Goal: Check status: Check status

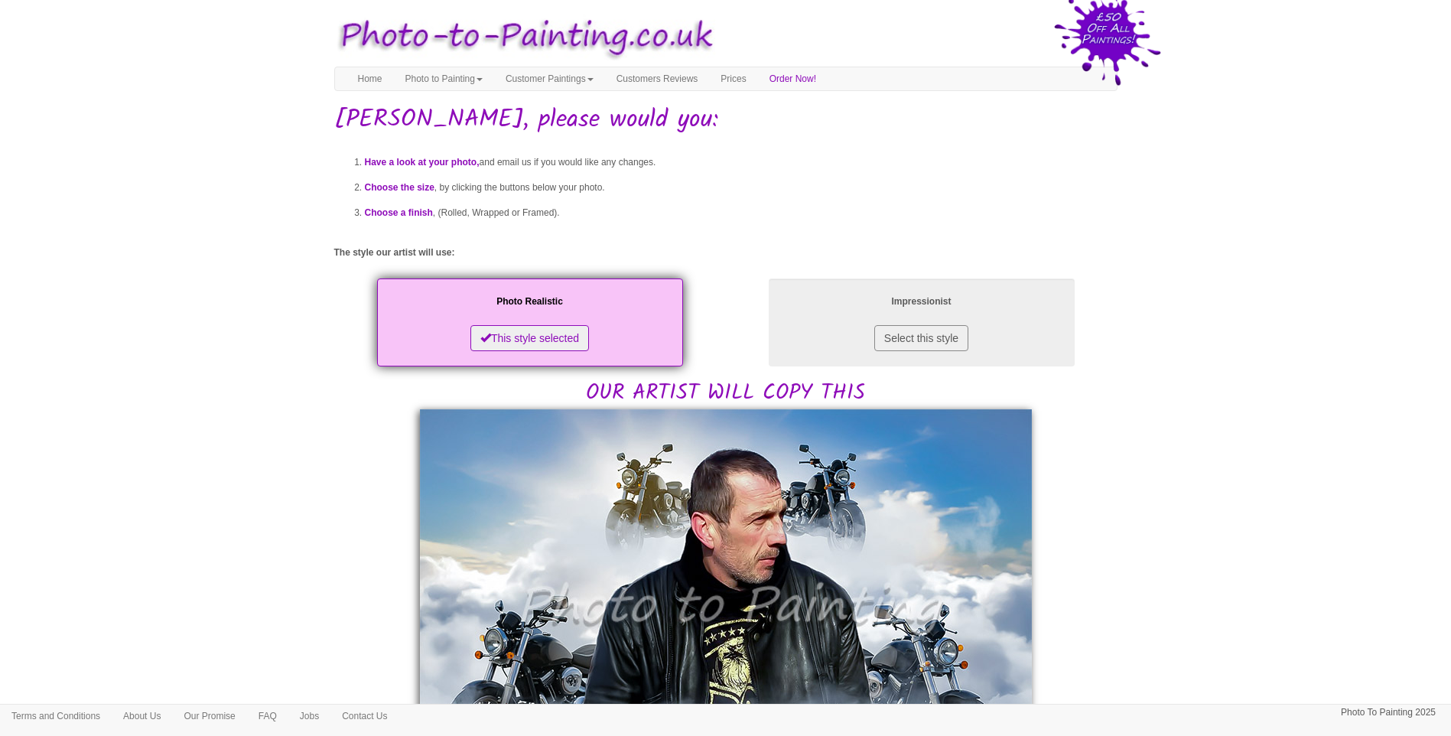
click at [1301, 452] on body "Your painting - risk free Toggle navigation Menu Home Photo to Painting Photo t…" at bounding box center [725, 744] width 1451 height 1473
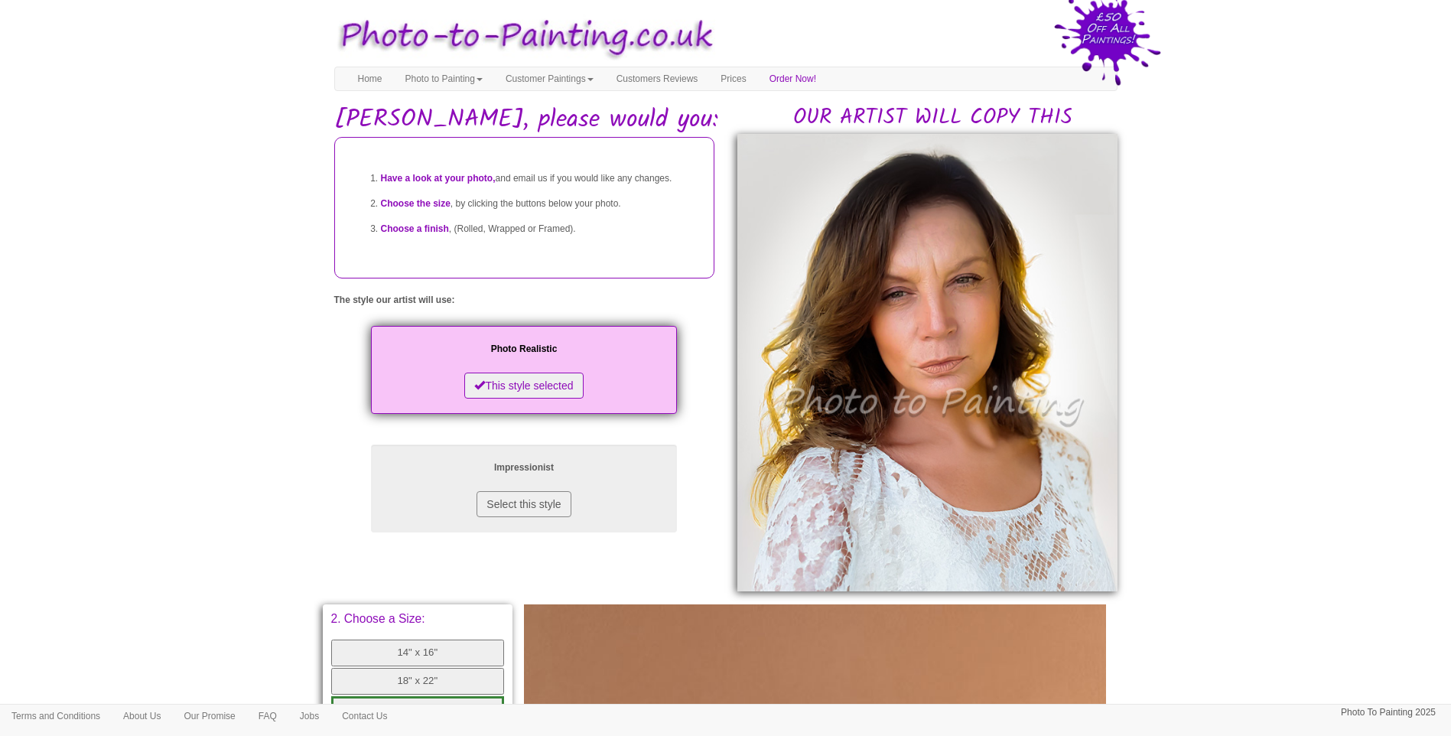
click at [1391, 544] on body "Your painting - risk free Toggle navigation Menu Home Photo to Painting Photo t…" at bounding box center [725, 632] width 1451 height 1248
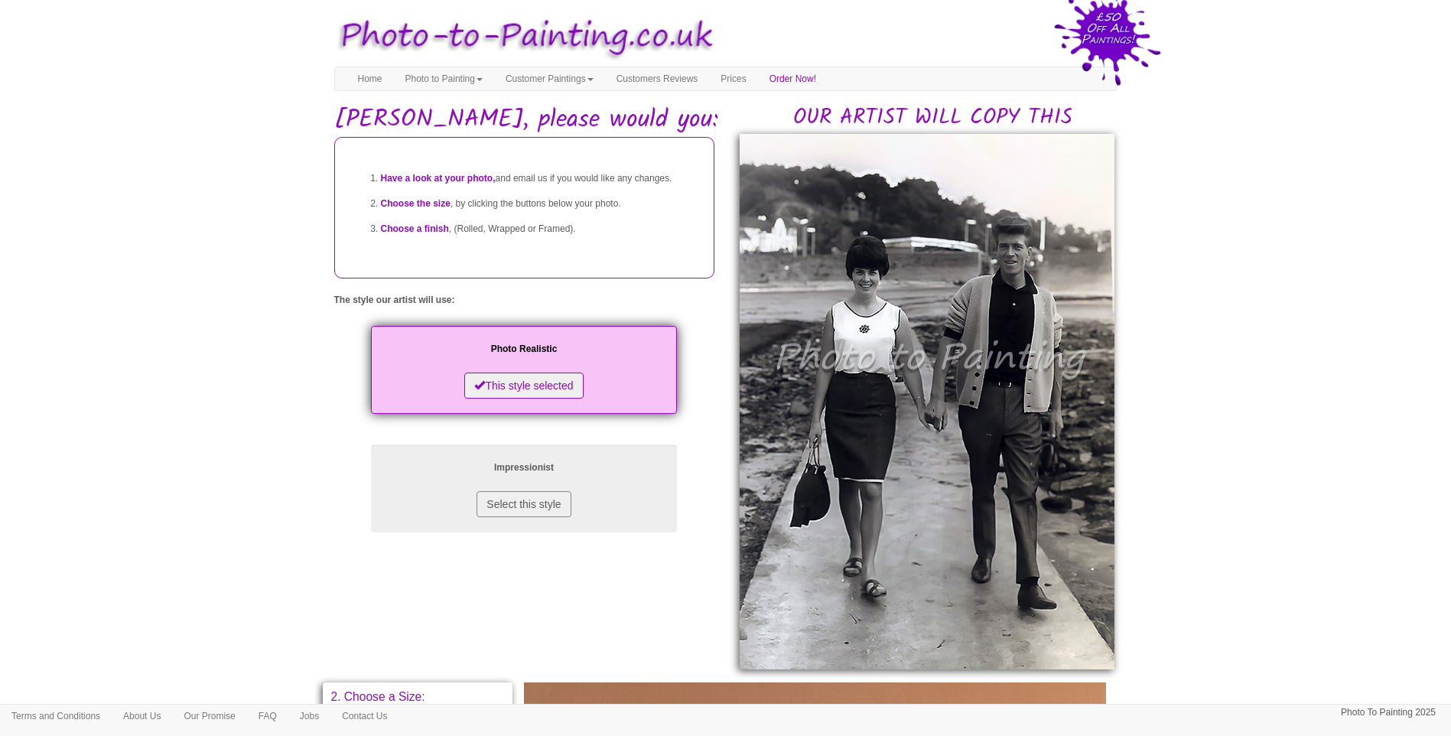
click at [1228, 460] on body "Your painting - risk free Toggle navigation Menu Home Photo to Painting Photo t…" at bounding box center [725, 671] width 1451 height 1326
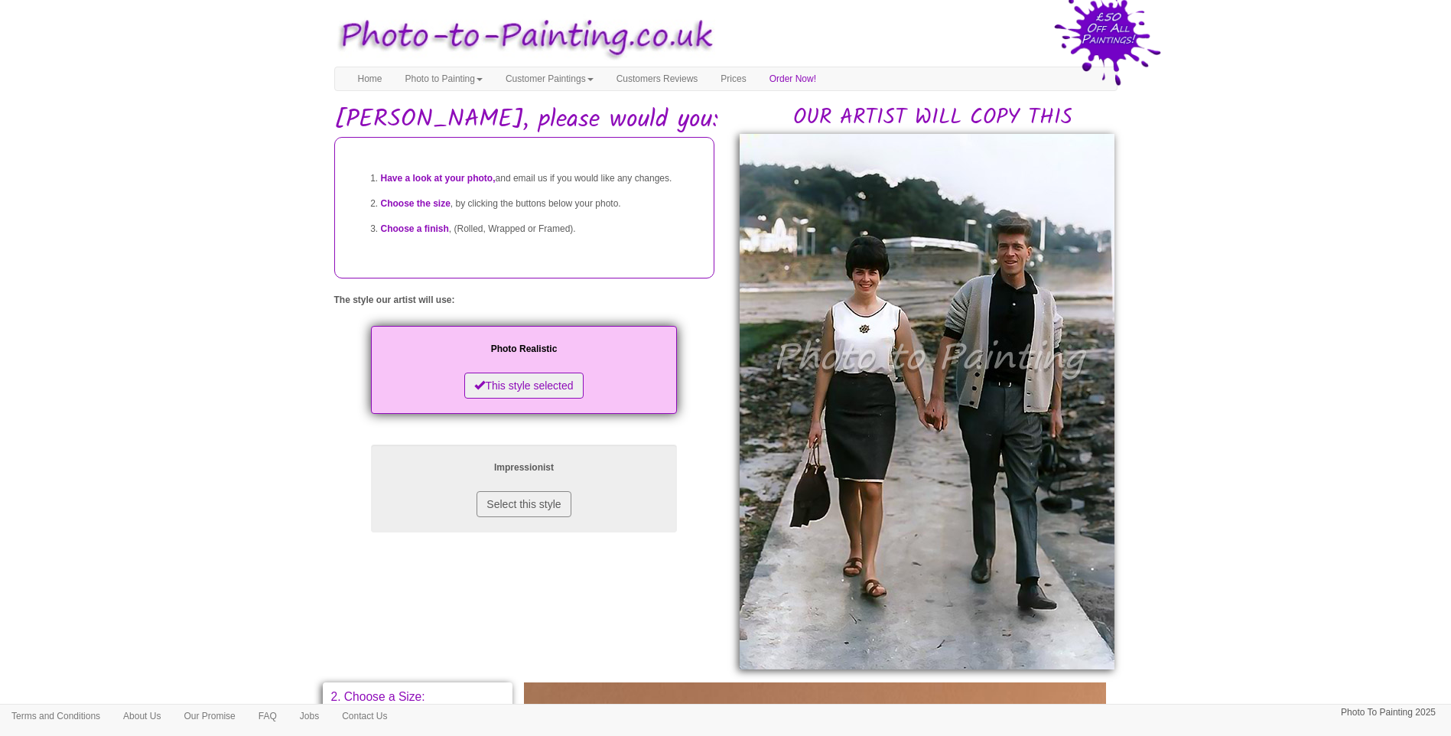
click at [1275, 505] on body "Your painting - risk free Toggle navigation Menu Home Photo to Painting Photo t…" at bounding box center [725, 671] width 1451 height 1326
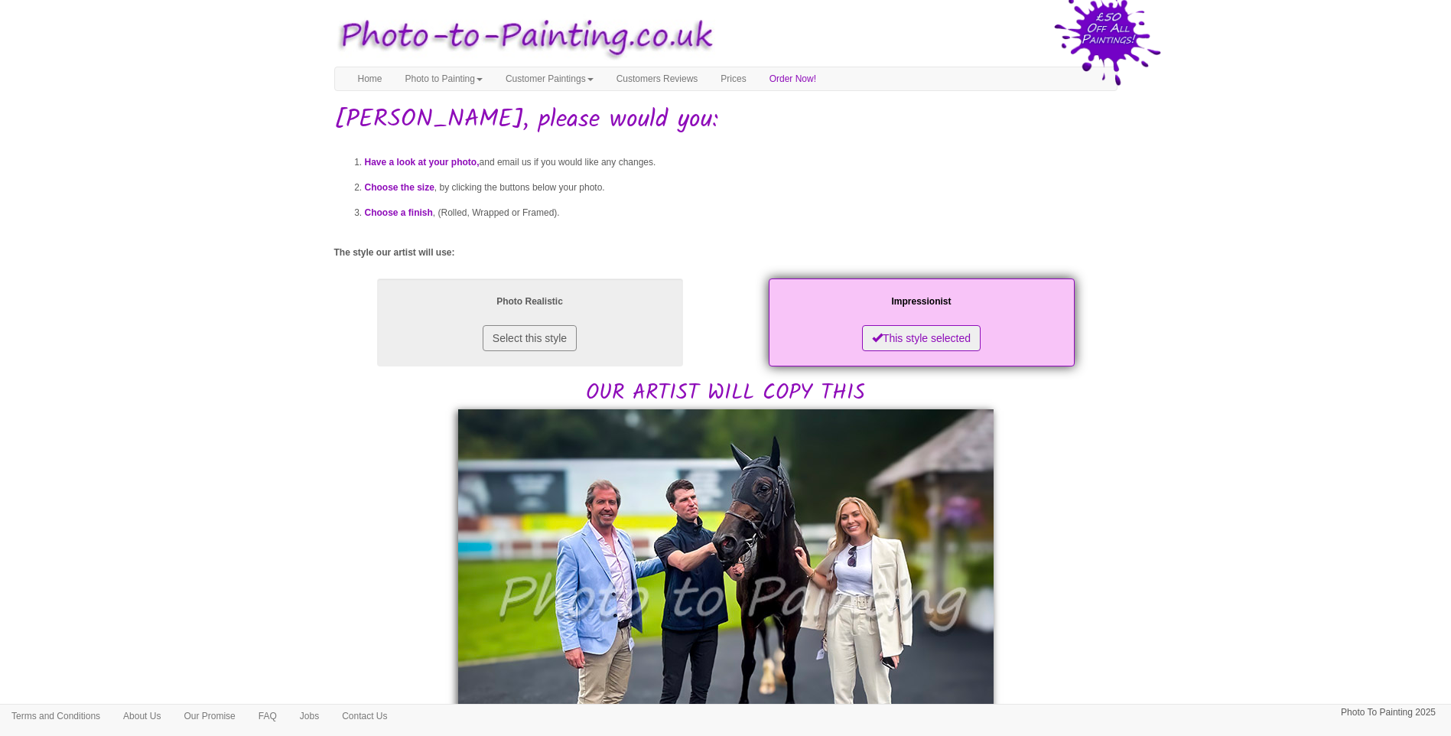
drag, startPoint x: 1196, startPoint y: 603, endPoint x: 1176, endPoint y: 587, distance: 25.6
click at [1190, 599] on body "Your painting - risk free Toggle navigation Menu Home Photo to Painting Photo t…" at bounding box center [725, 749] width 1451 height 1483
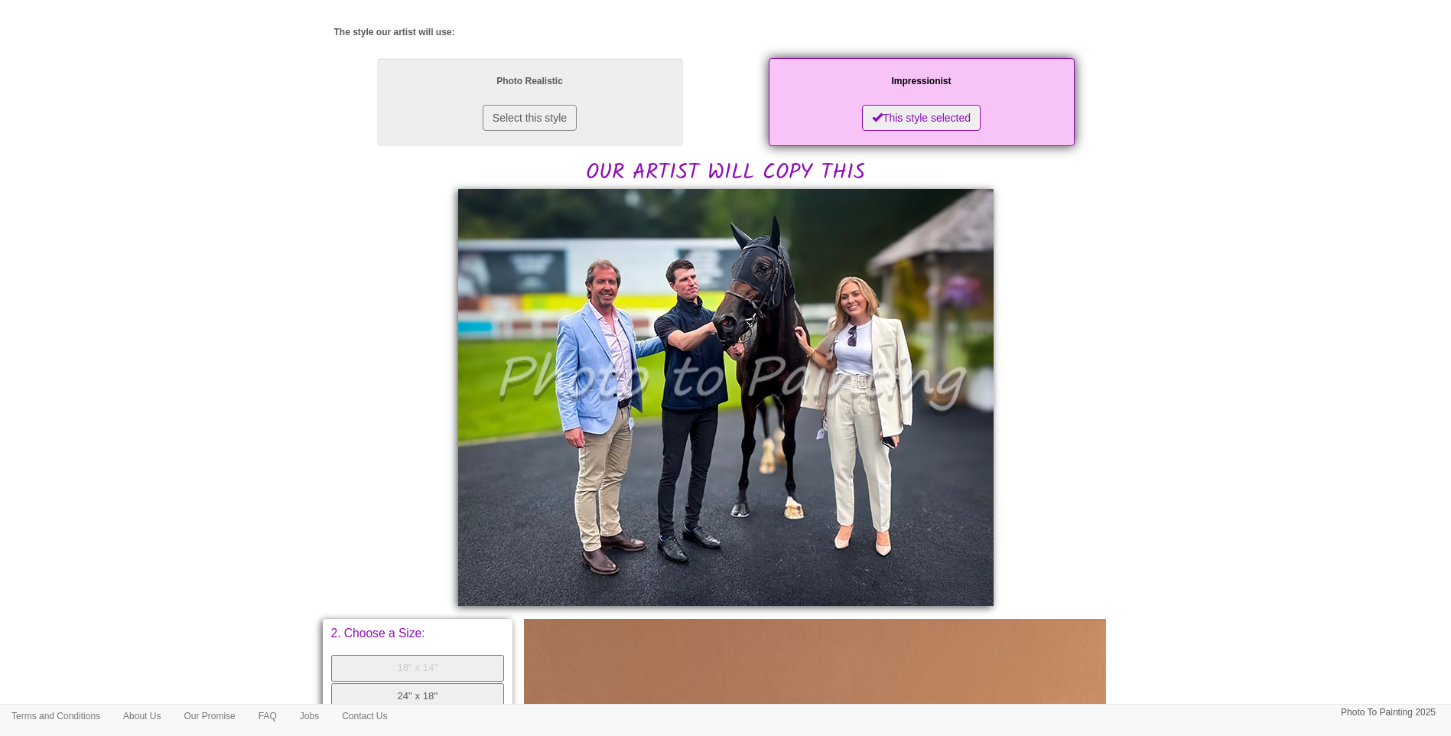
scroll to position [382, 0]
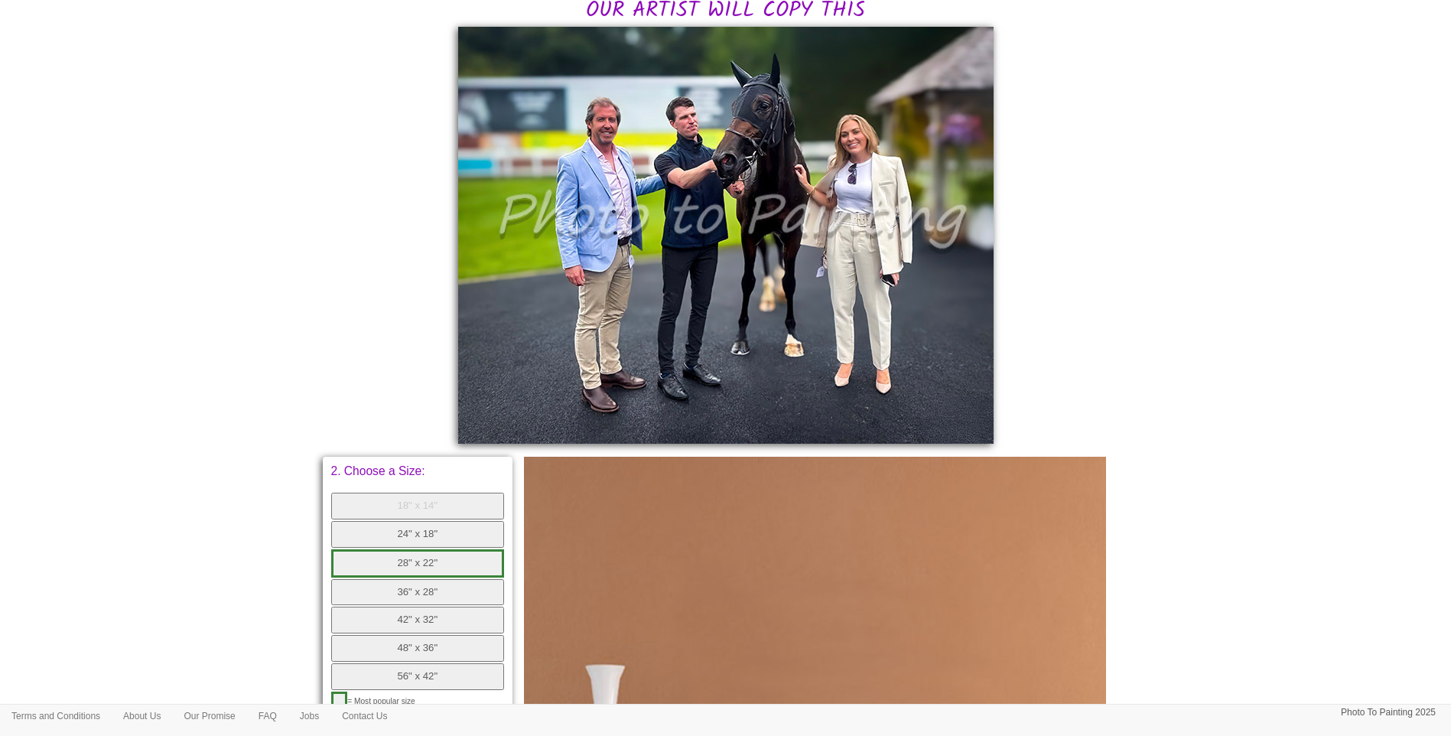
click at [262, 726] on body "Your painting - risk free Toggle navigation Menu Home Photo to Painting Photo t…" at bounding box center [725, 366] width 1451 height 1483
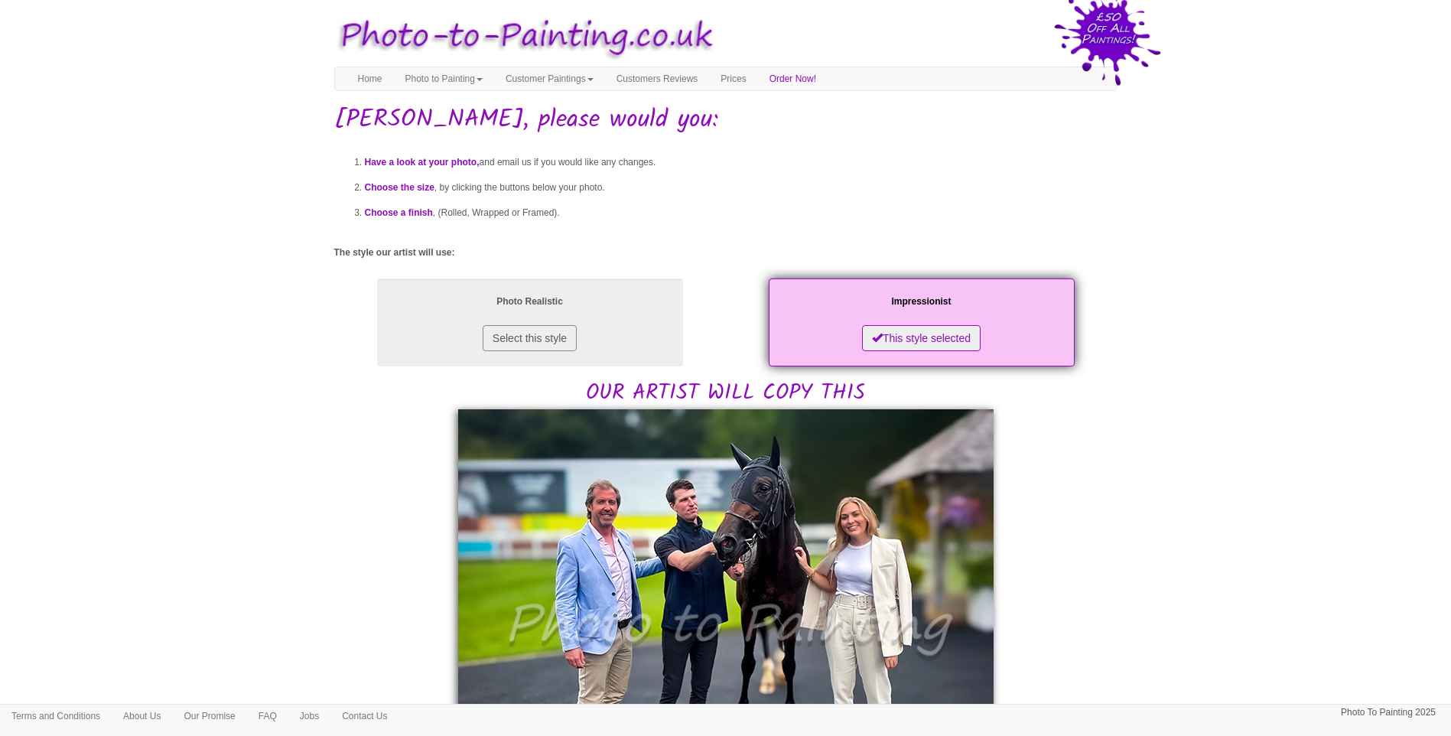
click at [1179, 496] on body "Your painting - risk free Toggle navigation Menu Home Photo to Painting Photo t…" at bounding box center [725, 749] width 1451 height 1483
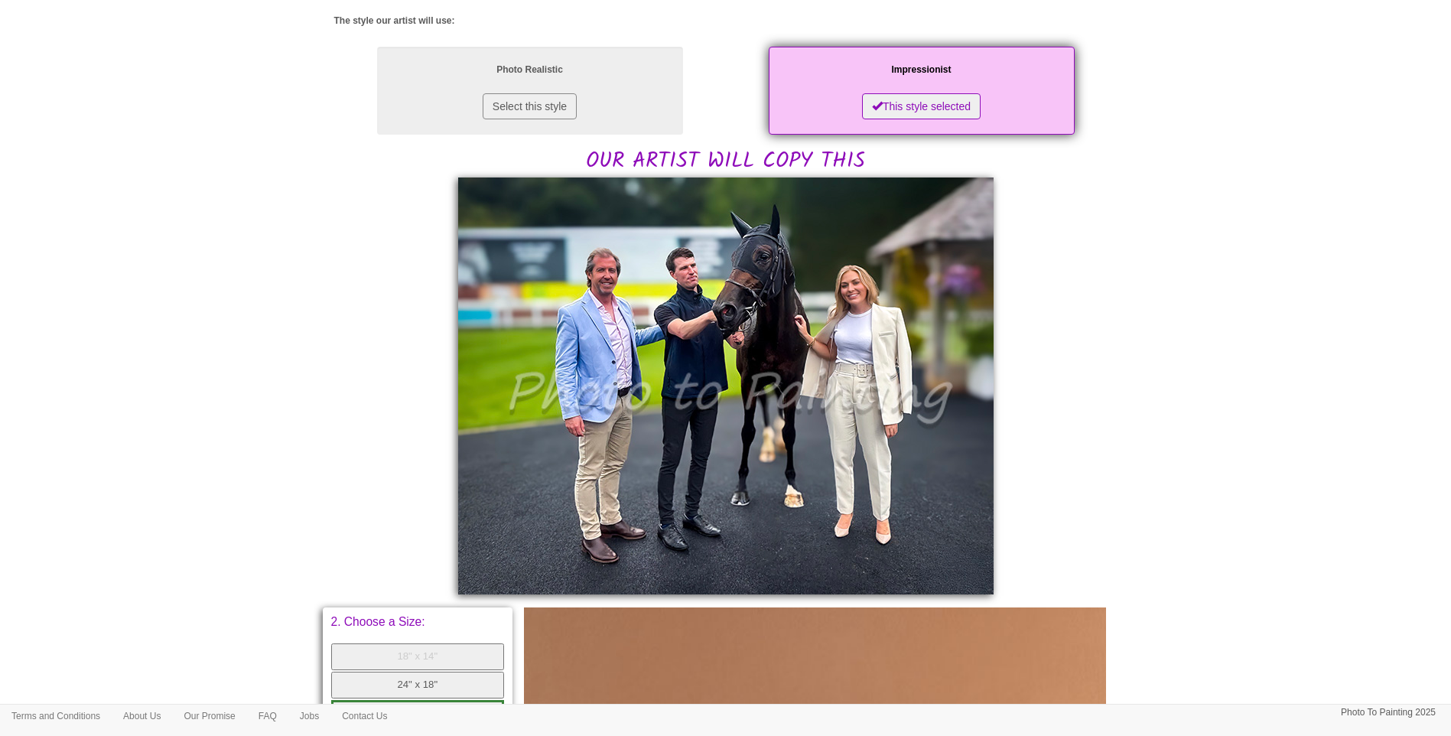
scroll to position [382, 0]
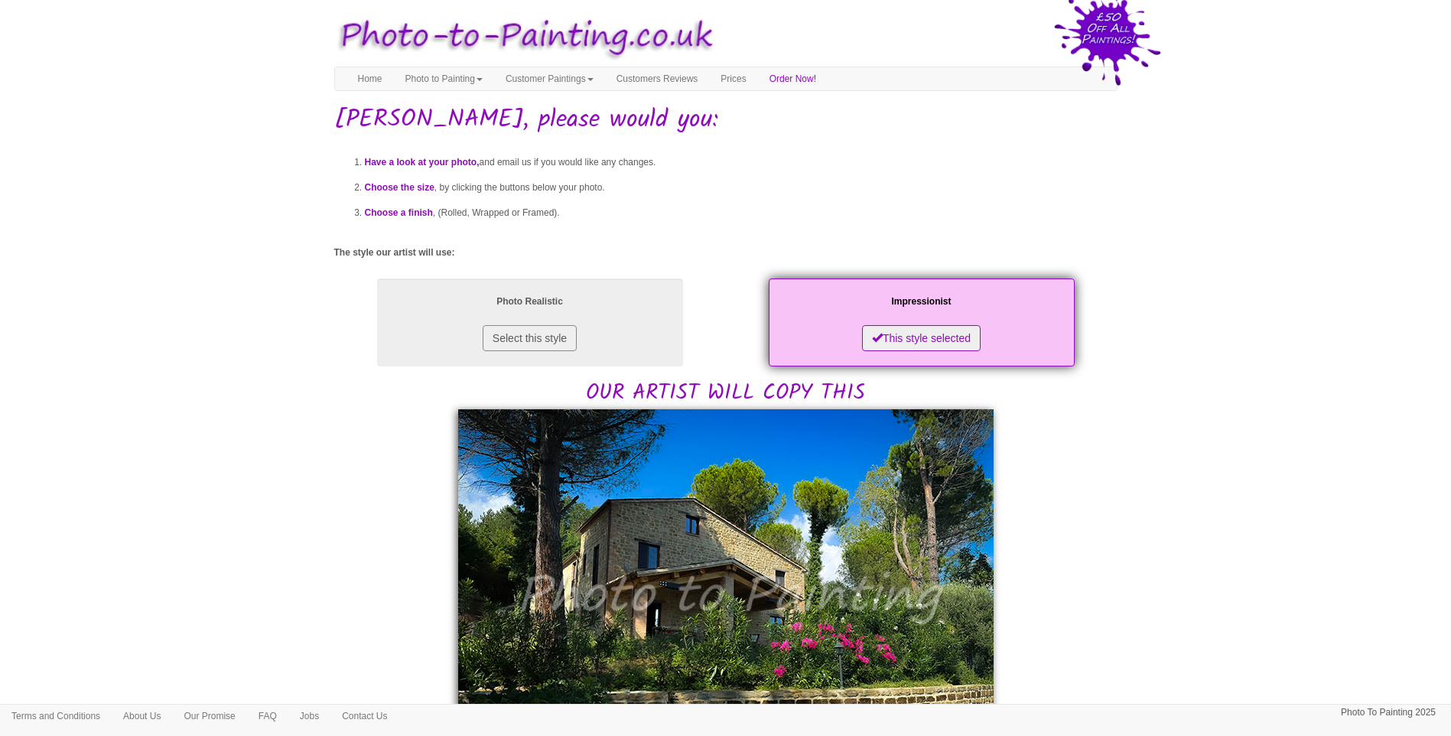
click at [1155, 504] on body "Your painting - risk free Toggle navigation Menu Home Photo to Painting Photo t…" at bounding box center [725, 741] width 1451 height 1467
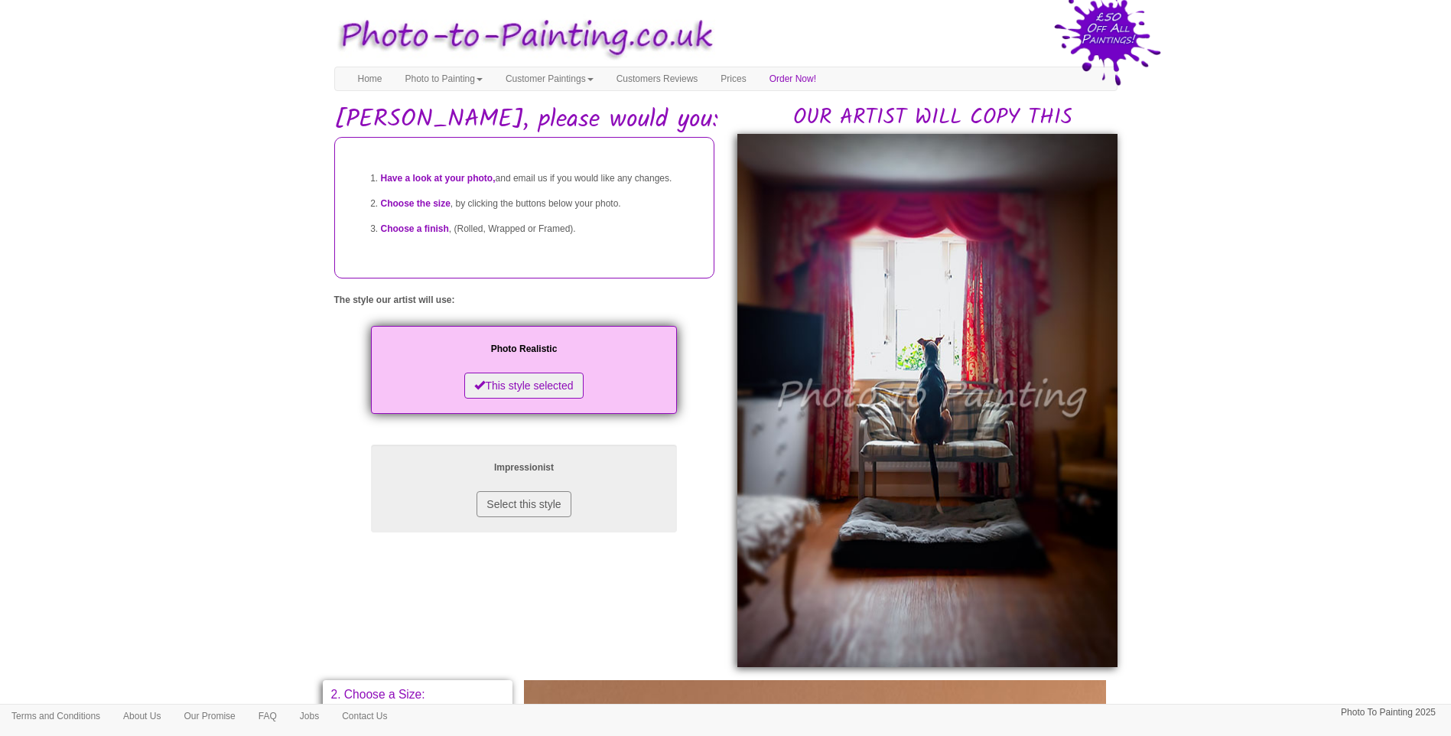
drag, startPoint x: 1269, startPoint y: 543, endPoint x: 1151, endPoint y: 564, distance: 119.6
click at [1269, 542] on body "Your painting - risk free Toggle navigation Menu Home Photo to Painting Photo t…" at bounding box center [725, 670] width 1451 height 1324
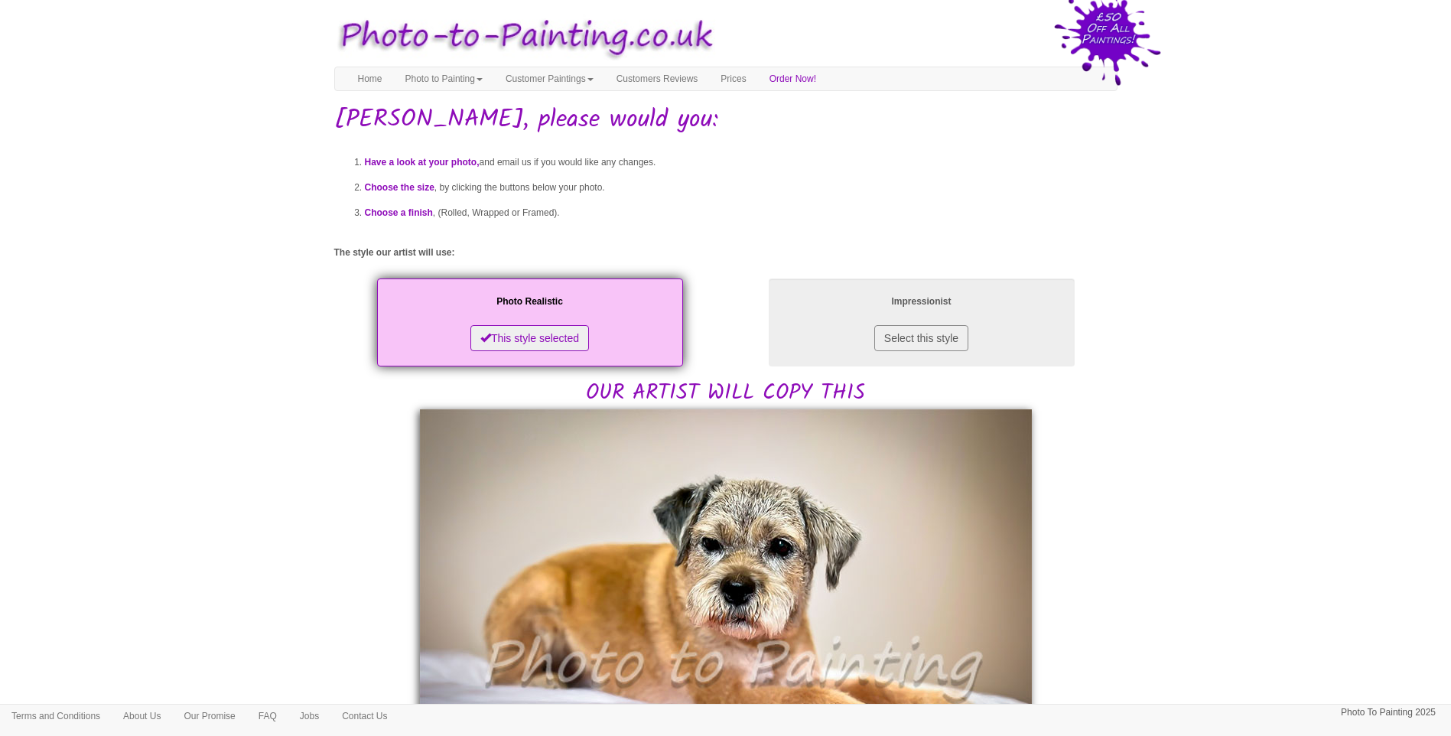
click at [1236, 524] on body "Your painting - risk free Toggle navigation Menu Home Photo to Painting Photo t…" at bounding box center [725, 741] width 1451 height 1467
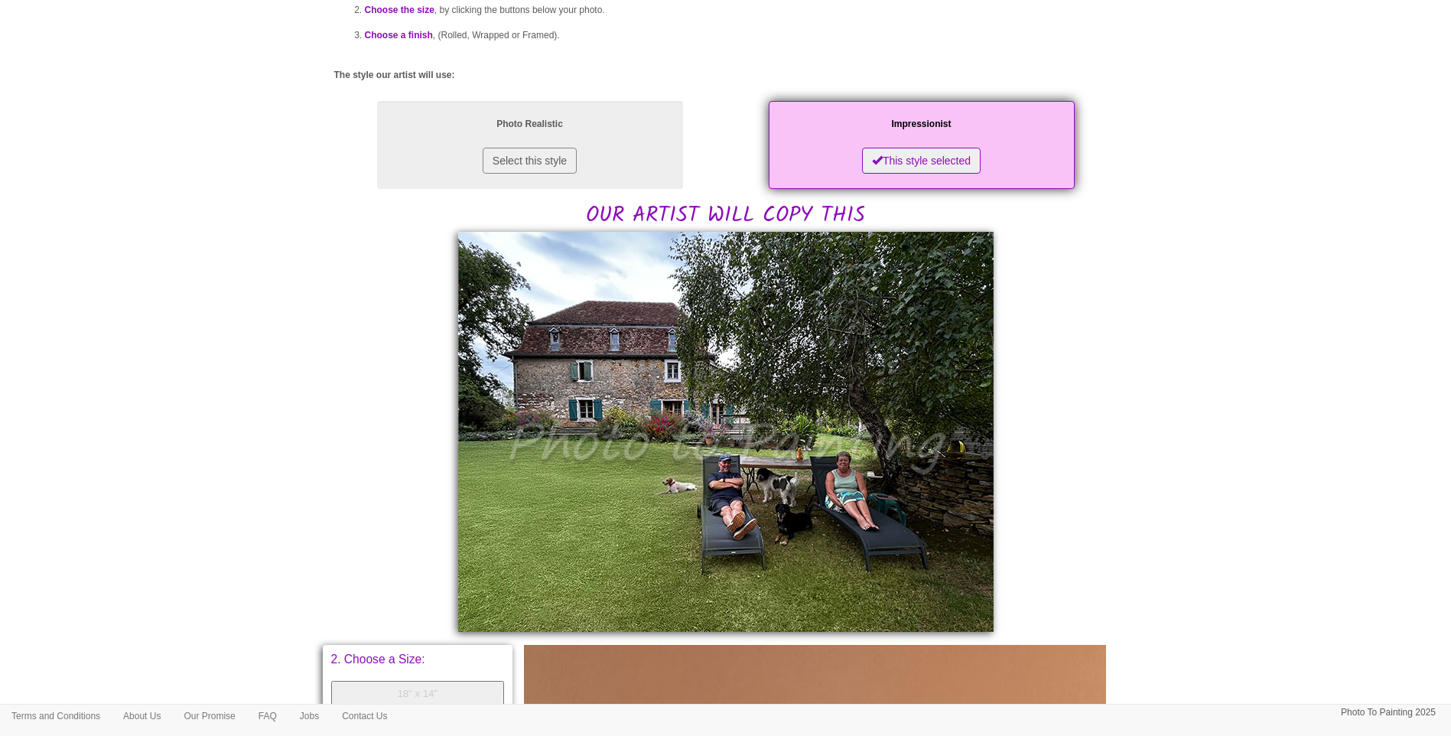
scroll to position [255, 0]
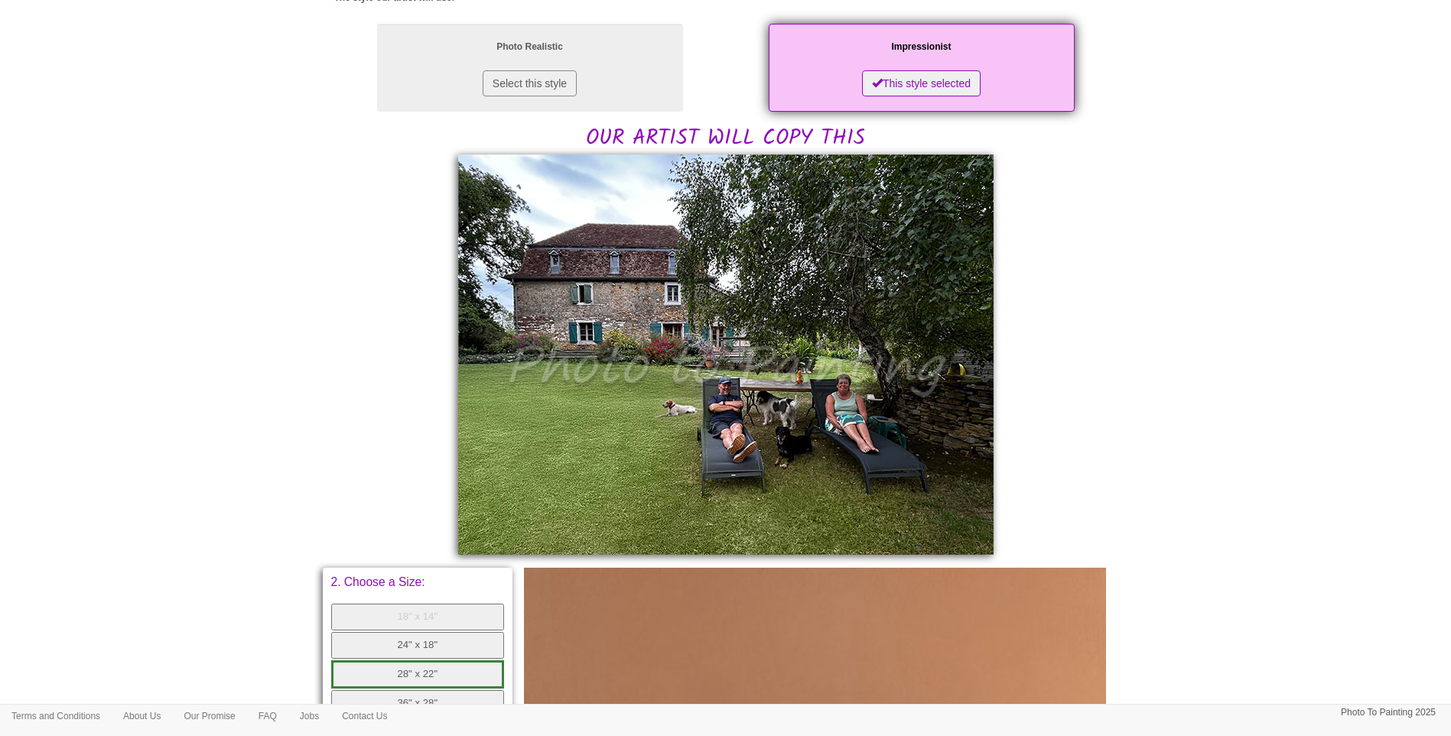
click at [1196, 447] on body "Your painting - risk free Toggle navigation Menu Home Photo to Painting Photo t…" at bounding box center [725, 486] width 1451 height 1466
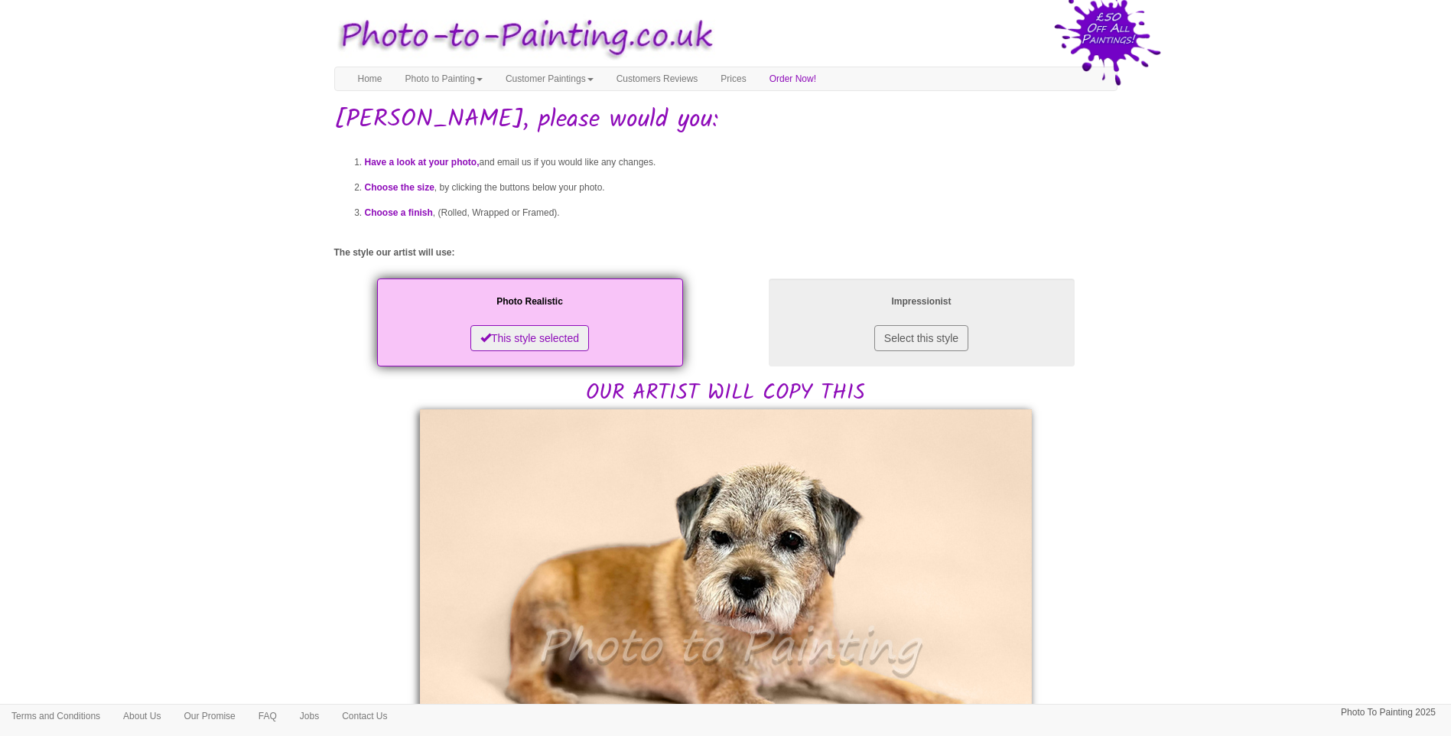
click at [1200, 538] on body "Your painting - risk free Toggle navigation Menu Home Photo to Painting Photo t…" at bounding box center [725, 741] width 1451 height 1467
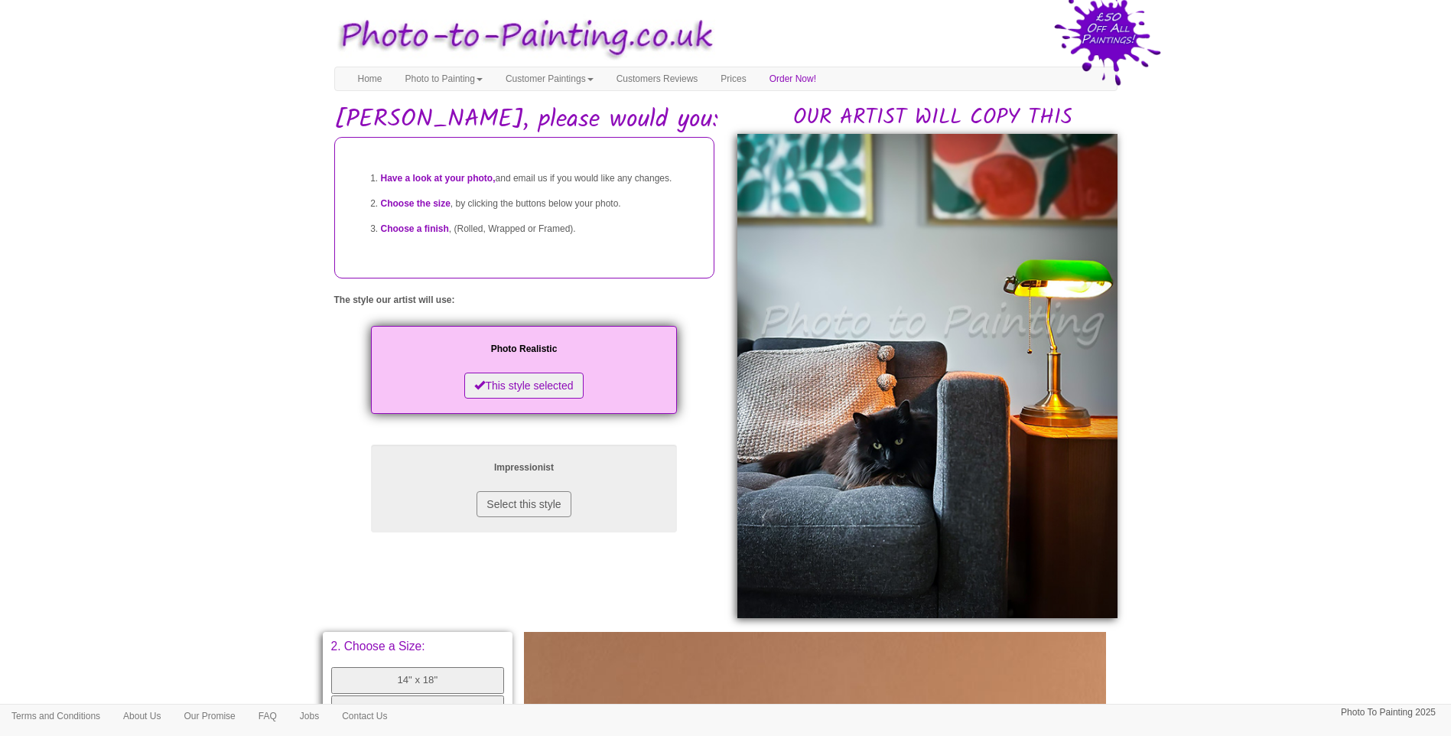
click at [1341, 437] on body "Your painting - risk free Toggle navigation Menu Home Photo to Painting Photo t…" at bounding box center [725, 645] width 1451 height 1275
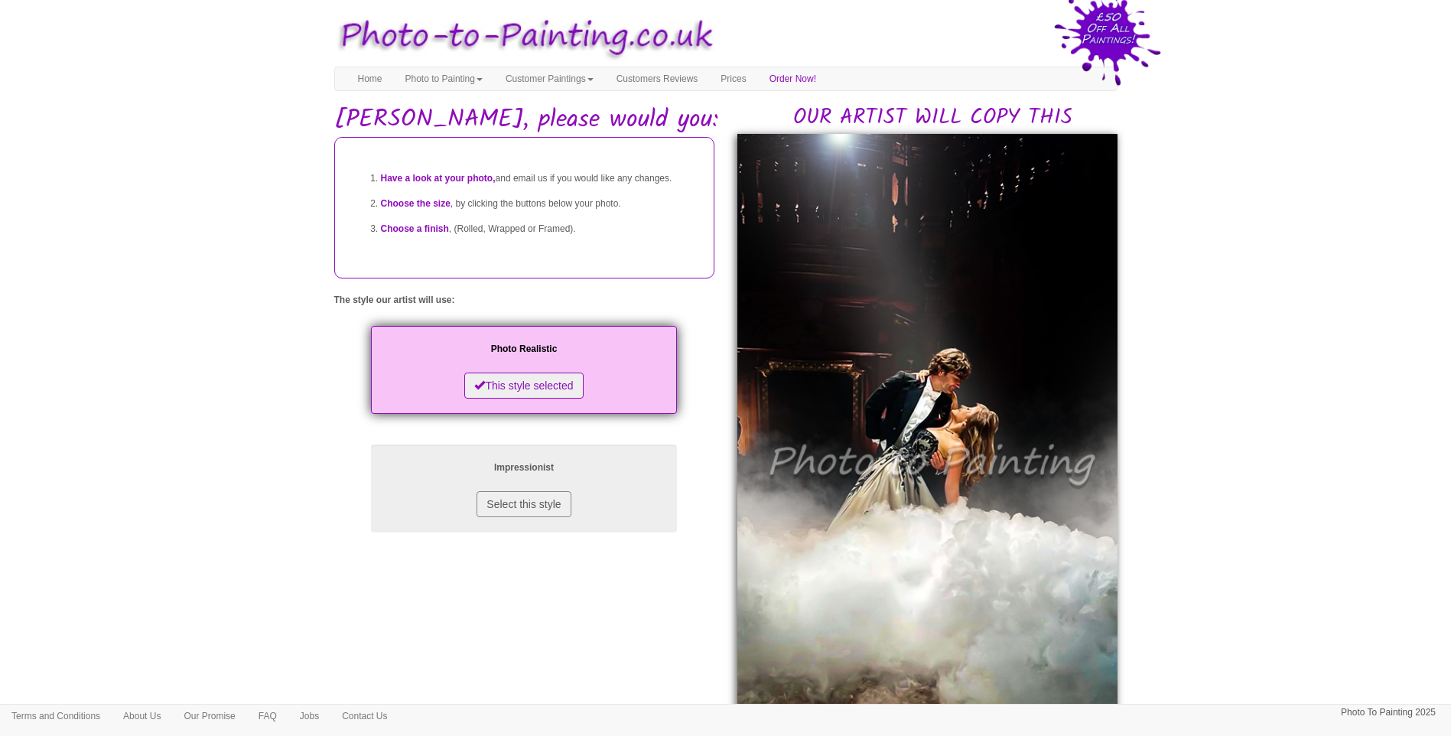
click at [1179, 465] on body "Your painting - risk free Toggle navigation Menu Home Photo to Painting Photo t…" at bounding box center [725, 691] width 1451 height 1367
